Goal: Transaction & Acquisition: Obtain resource

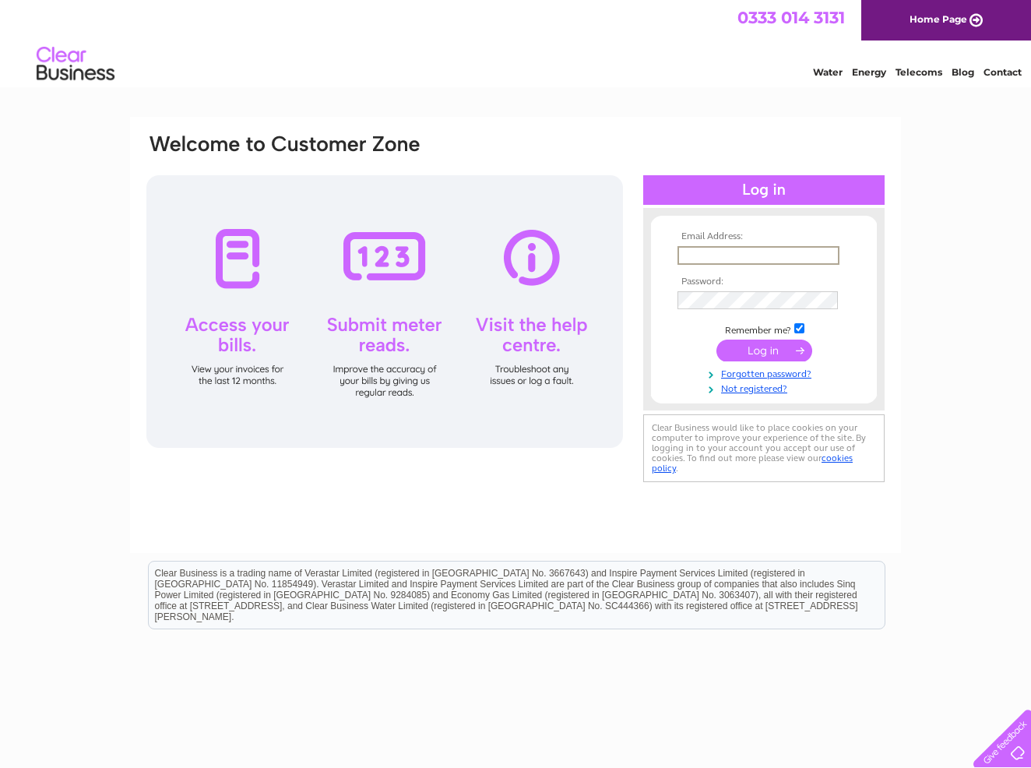
type input "richard@frametech.co.uk"
click at [757, 347] on input "submit" at bounding box center [764, 351] width 96 height 22
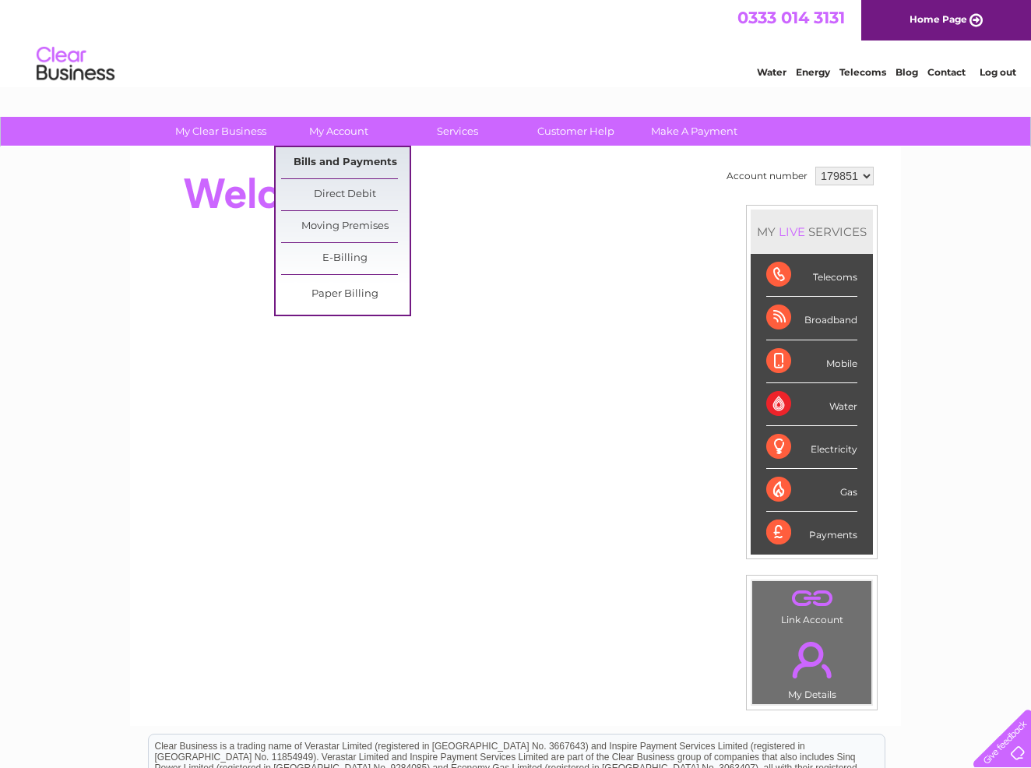
click at [331, 161] on link "Bills and Payments" at bounding box center [345, 162] width 128 height 31
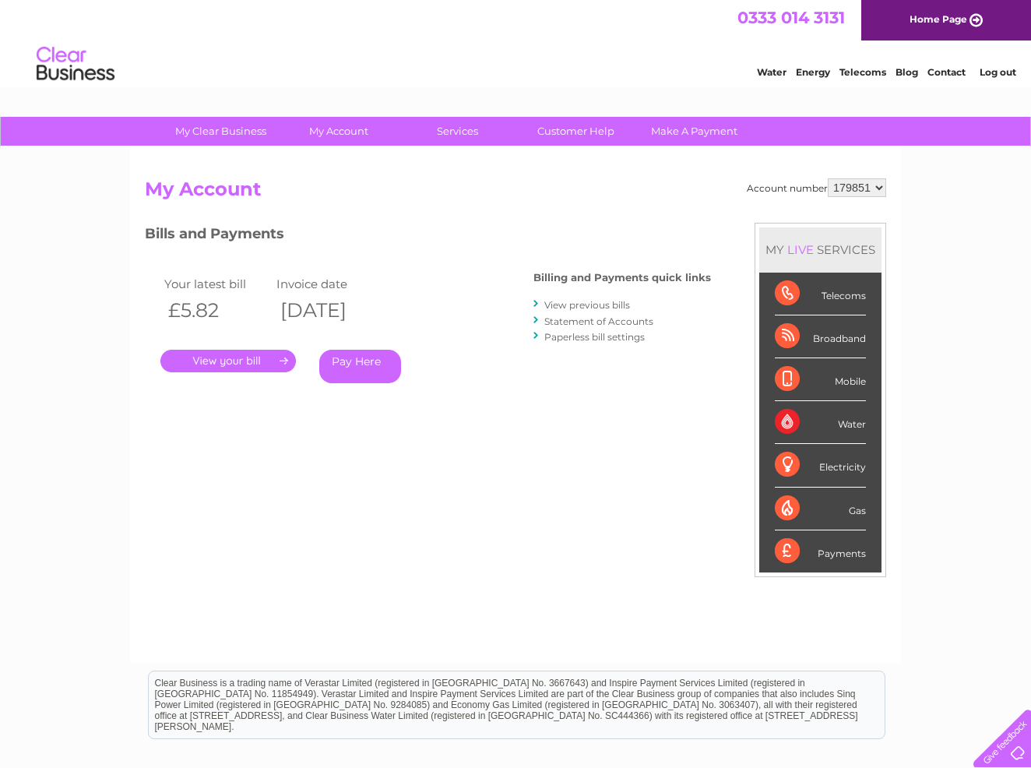
select select "409008"
click at [254, 364] on link "." at bounding box center [227, 361] width 135 height 23
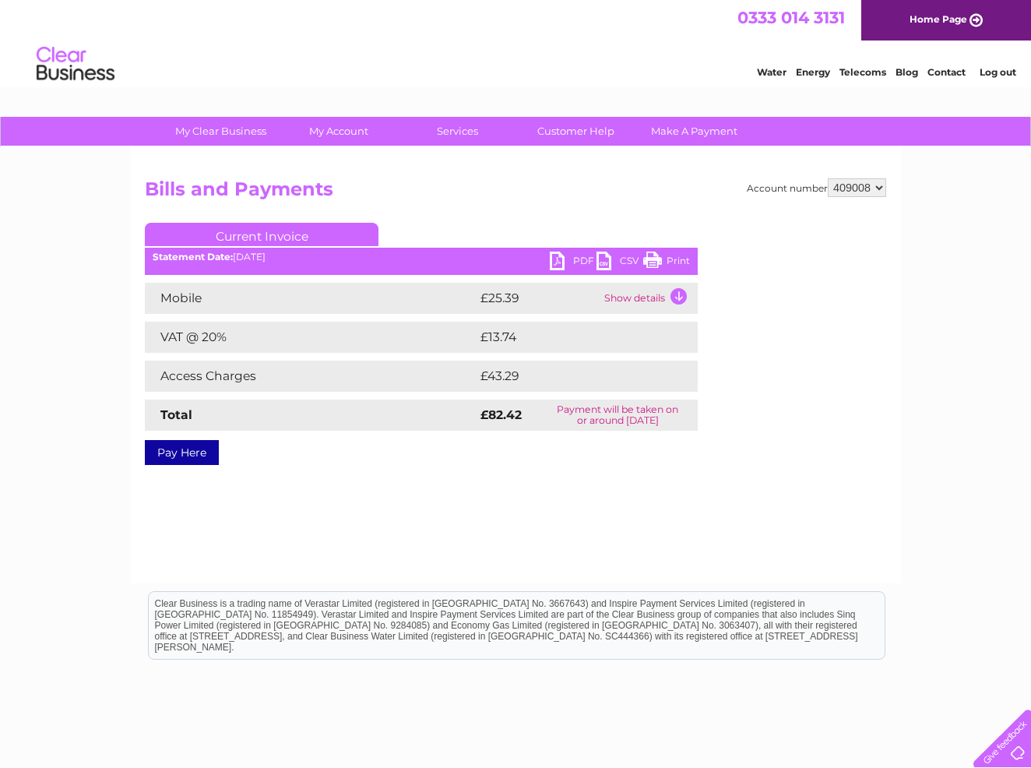
click at [658, 257] on link "Print" at bounding box center [666, 263] width 47 height 23
click at [551, 262] on link "PDF" at bounding box center [573, 263] width 47 height 23
